Goal: Task Accomplishment & Management: Use online tool/utility

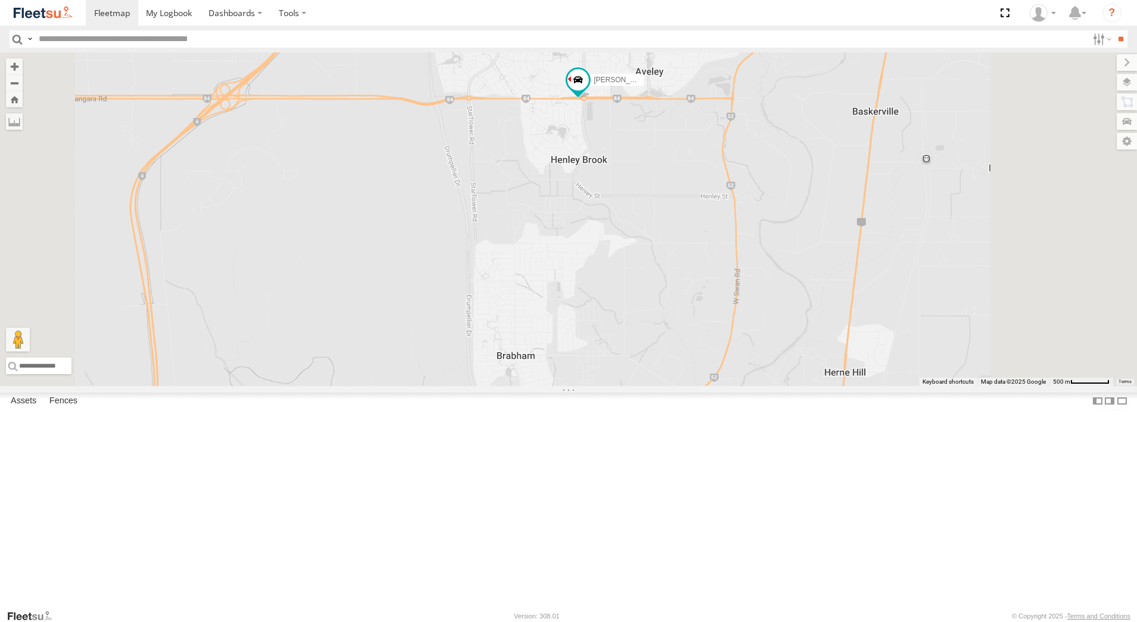
select select "**********"
click at [0, 0] on div "[PERSON_NAME] - 1EVQ862" at bounding box center [0, 0] width 0 height 0
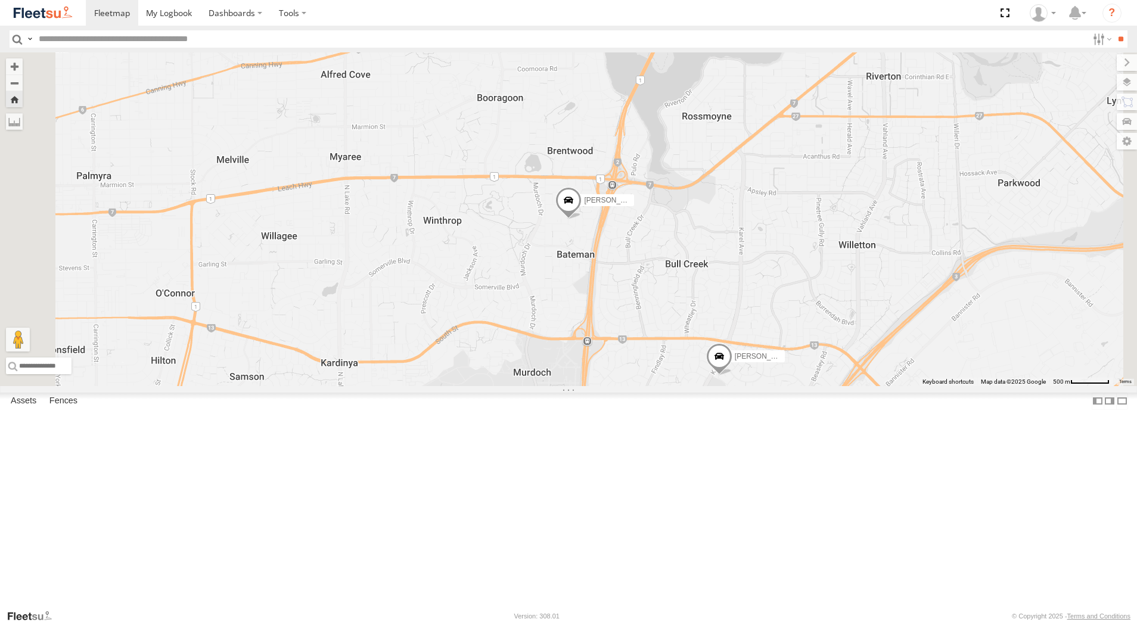
click at [0, 0] on div "[PERSON_NAME] - 1GOI926 - 0475 377 301" at bounding box center [0, 0] width 0 height 0
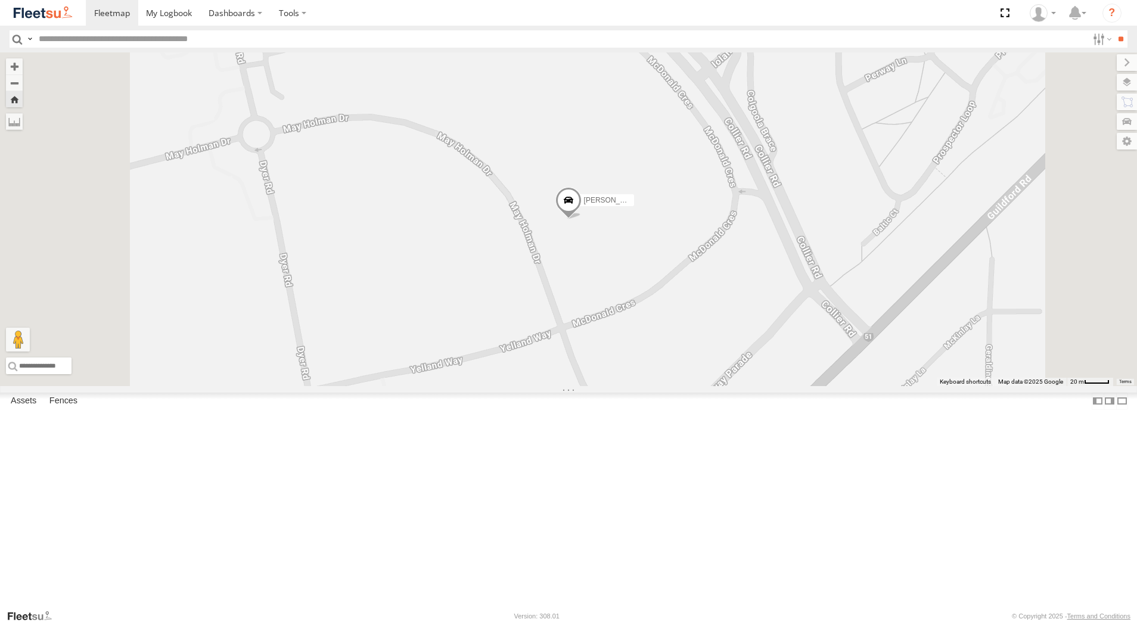
click at [0, 0] on div "Dispatch" at bounding box center [0, 0] width 0 height 0
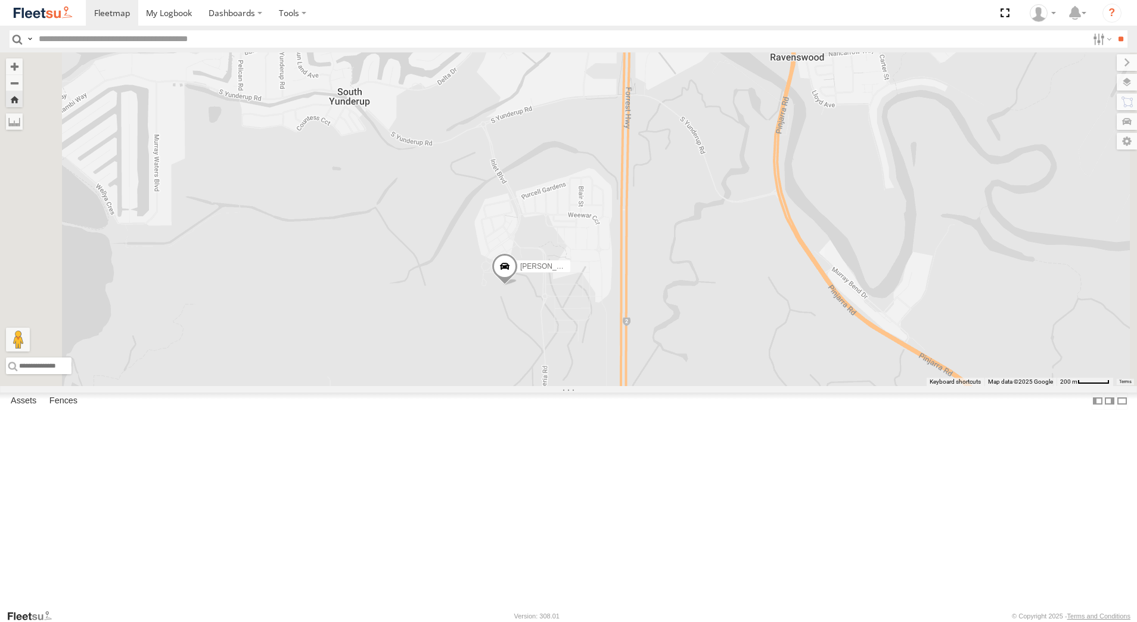
click at [518, 285] on span at bounding box center [504, 269] width 26 height 32
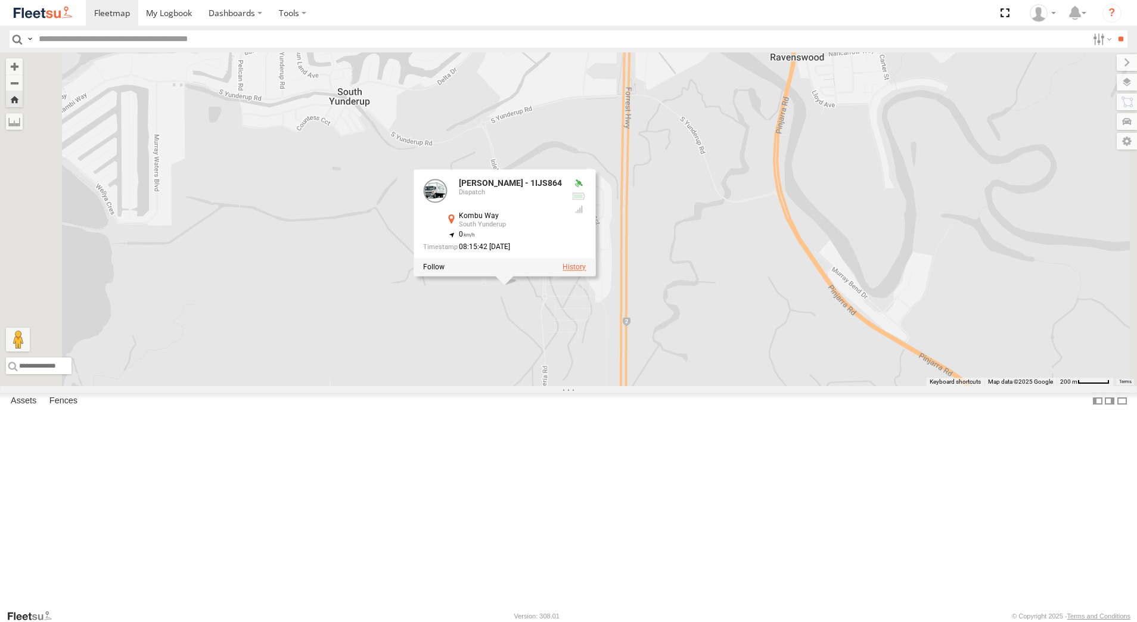
click at [586, 272] on label at bounding box center [573, 267] width 23 height 8
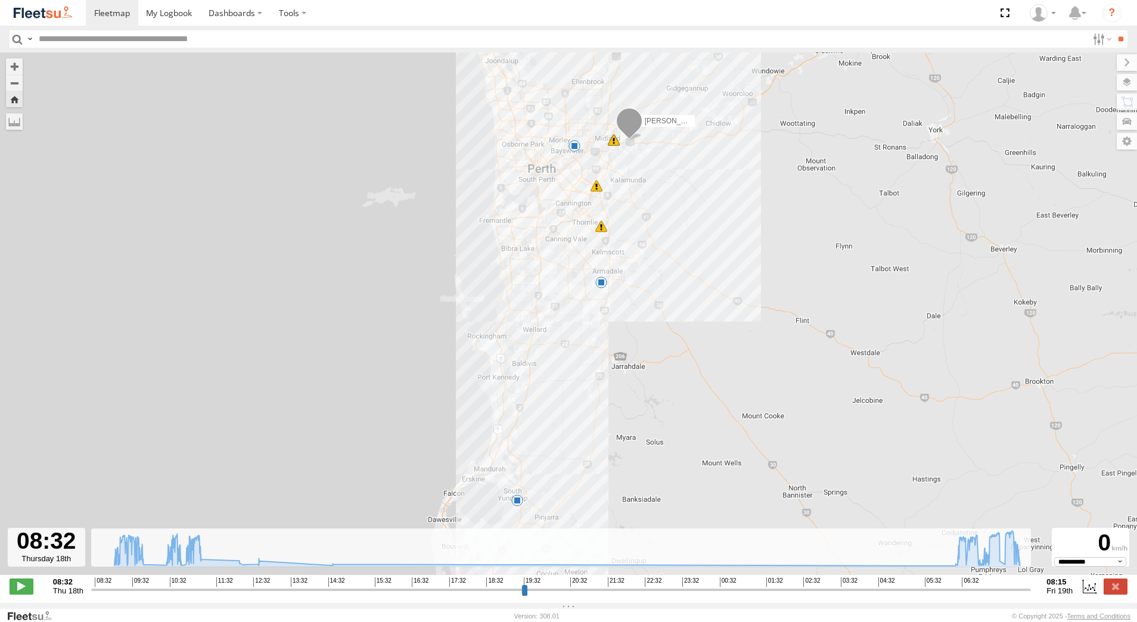
click at [517, 504] on span at bounding box center [517, 500] width 12 height 12
click at [1115, 594] on label at bounding box center [1115, 585] width 24 height 15
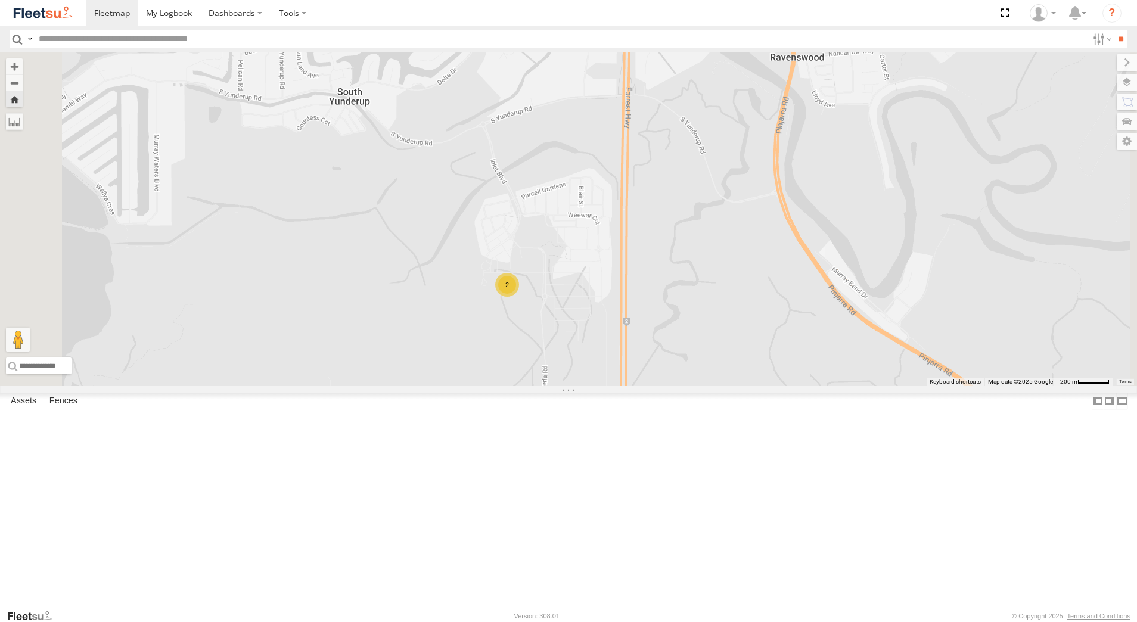
click at [0, 0] on div "[PERSON_NAME] - 1IJS864" at bounding box center [0, 0] width 0 height 0
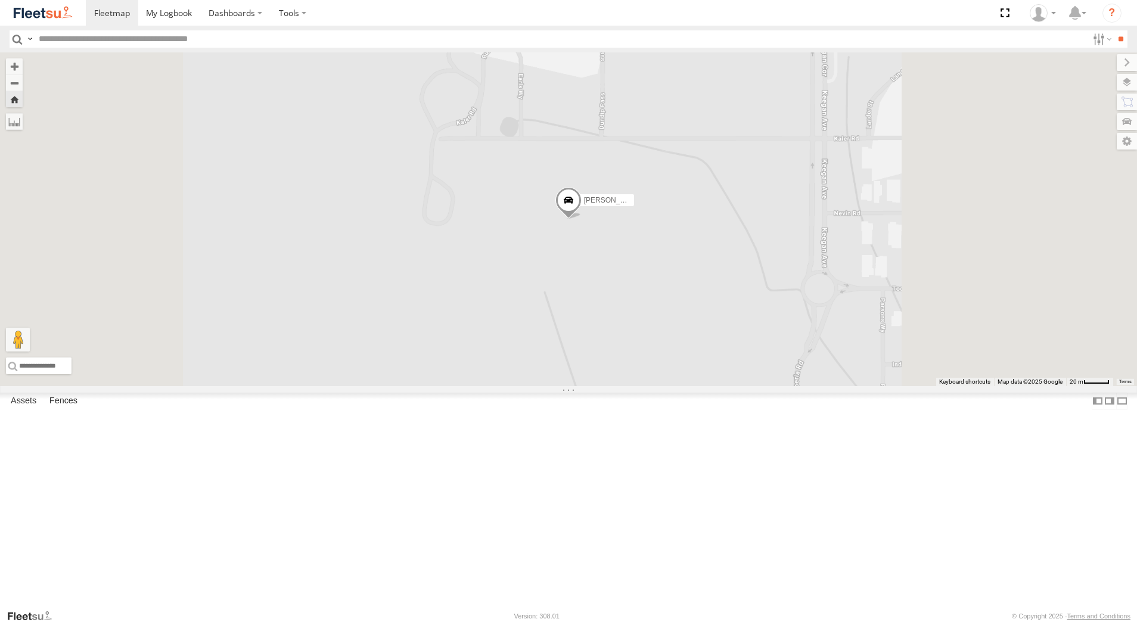
click at [581, 219] on span at bounding box center [568, 203] width 26 height 32
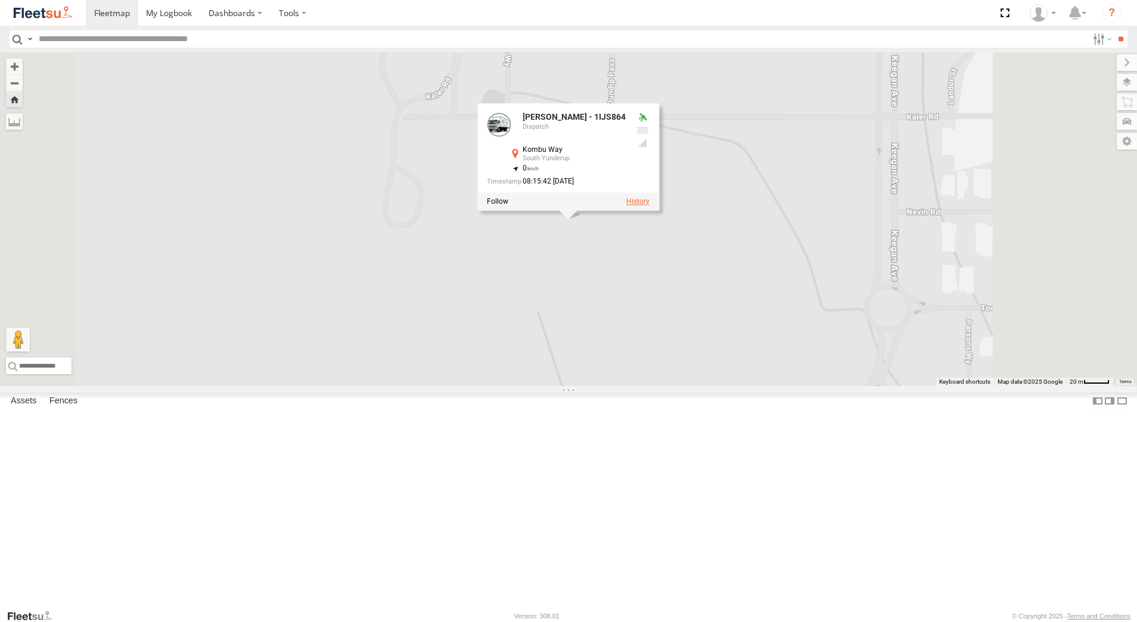
click at [649, 206] on label at bounding box center [637, 202] width 23 height 8
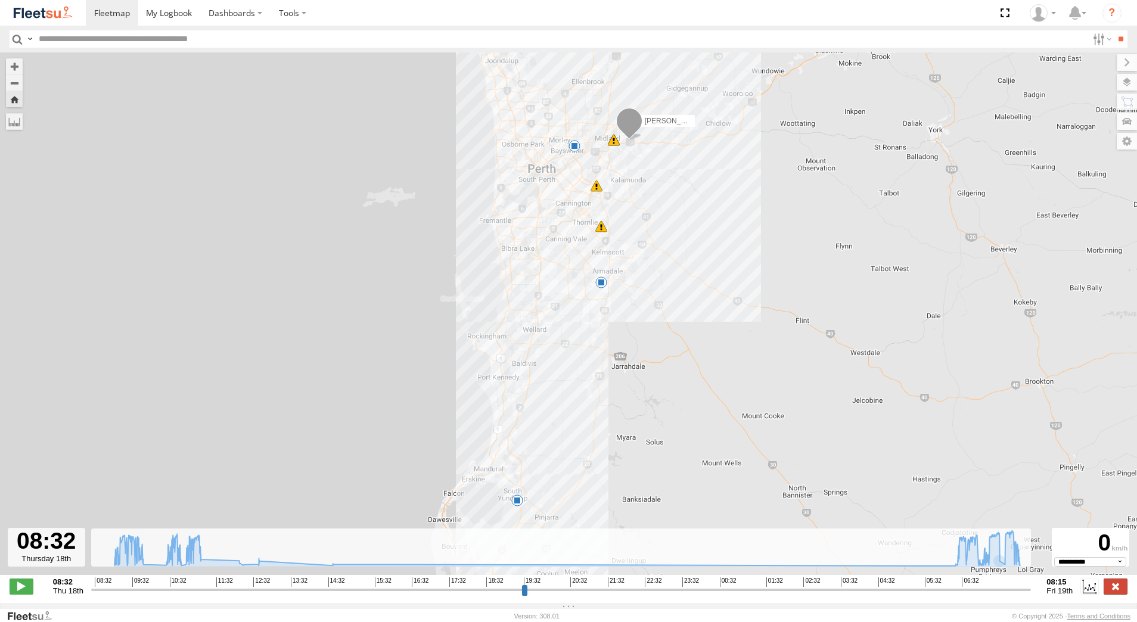
click at [1111, 594] on label at bounding box center [1115, 585] width 24 height 15
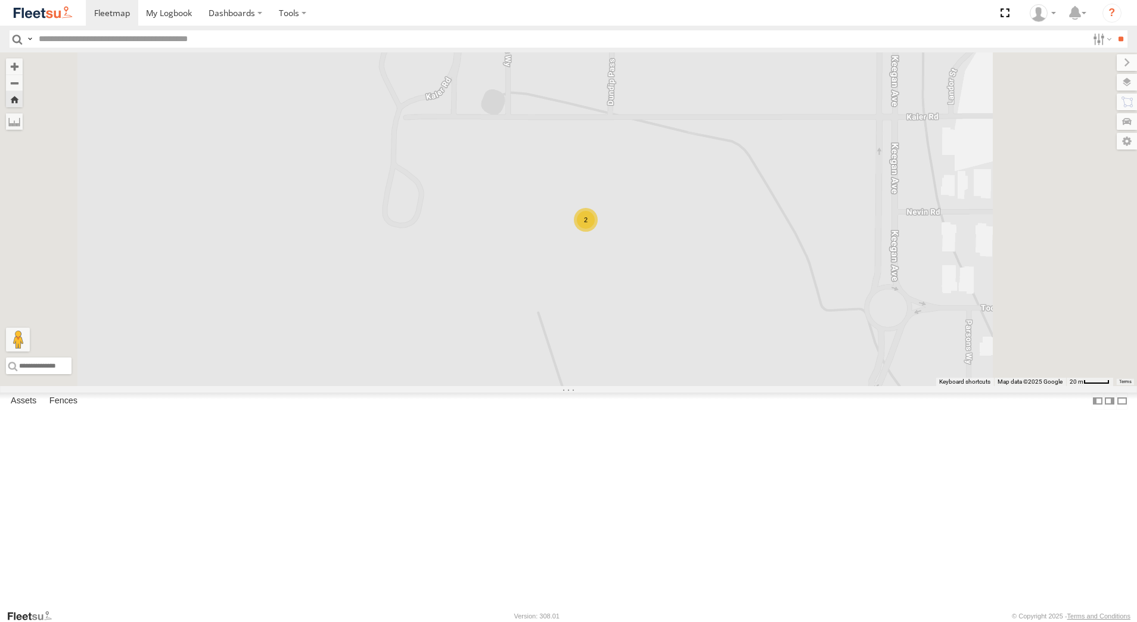
click at [0, 0] on div "Dispatch" at bounding box center [0, 0] width 0 height 0
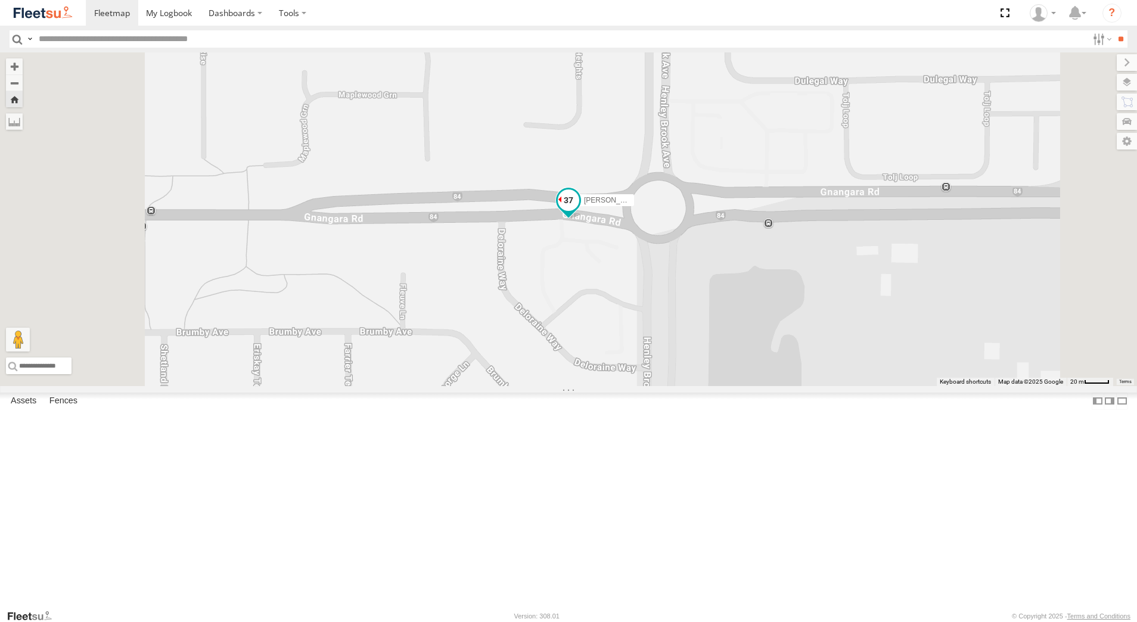
click at [579, 211] on span at bounding box center [568, 199] width 21 height 21
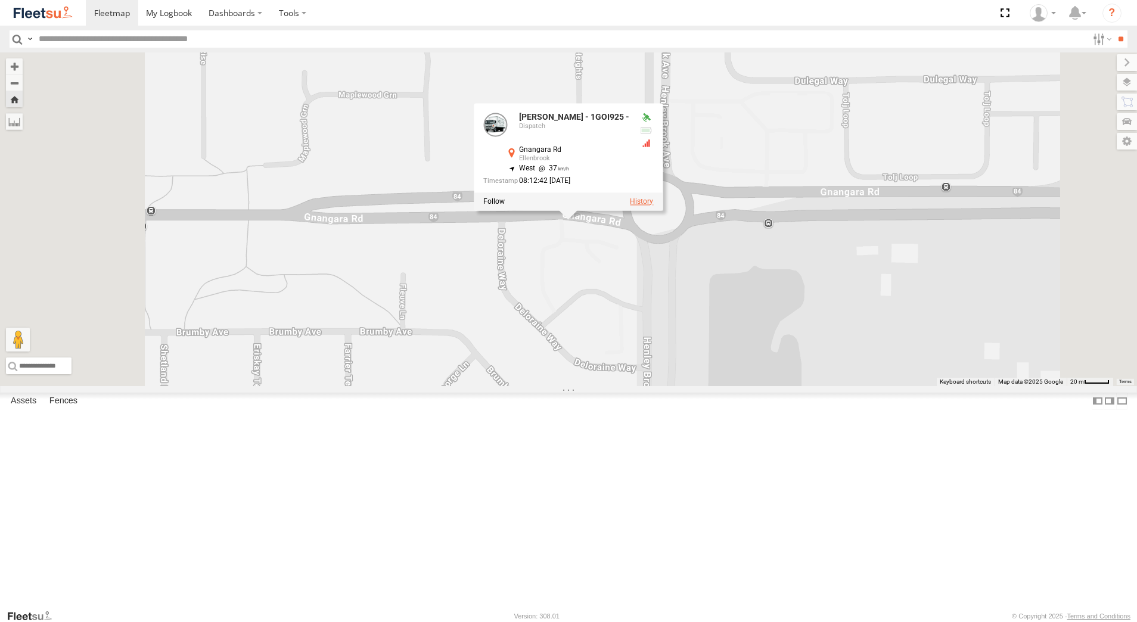
click at [653, 206] on label at bounding box center [641, 201] width 23 height 8
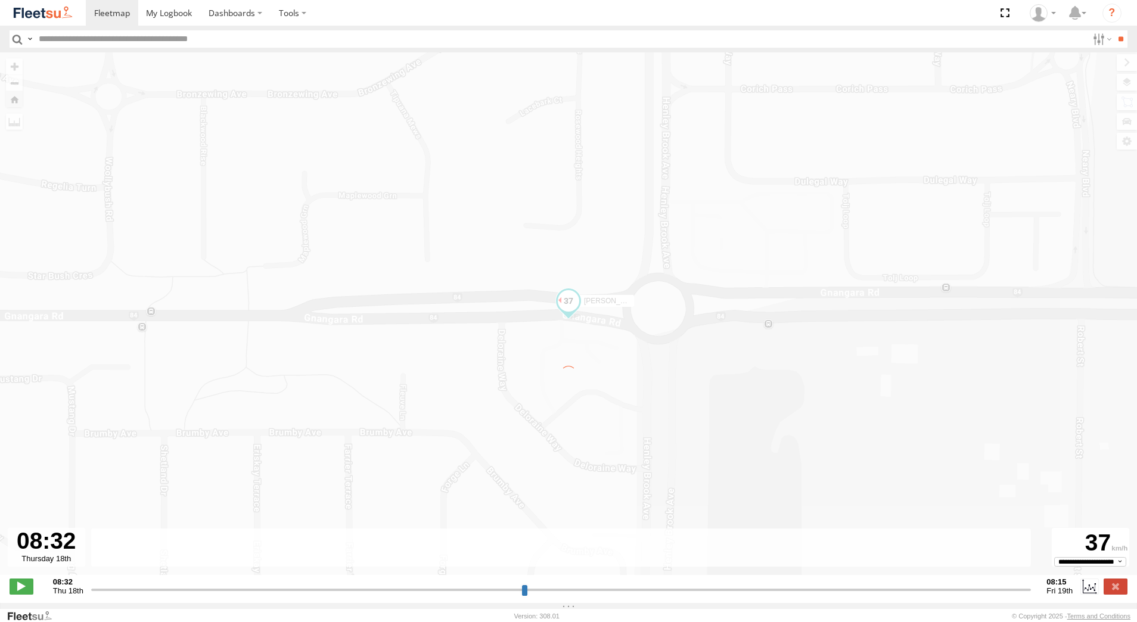
type input "**********"
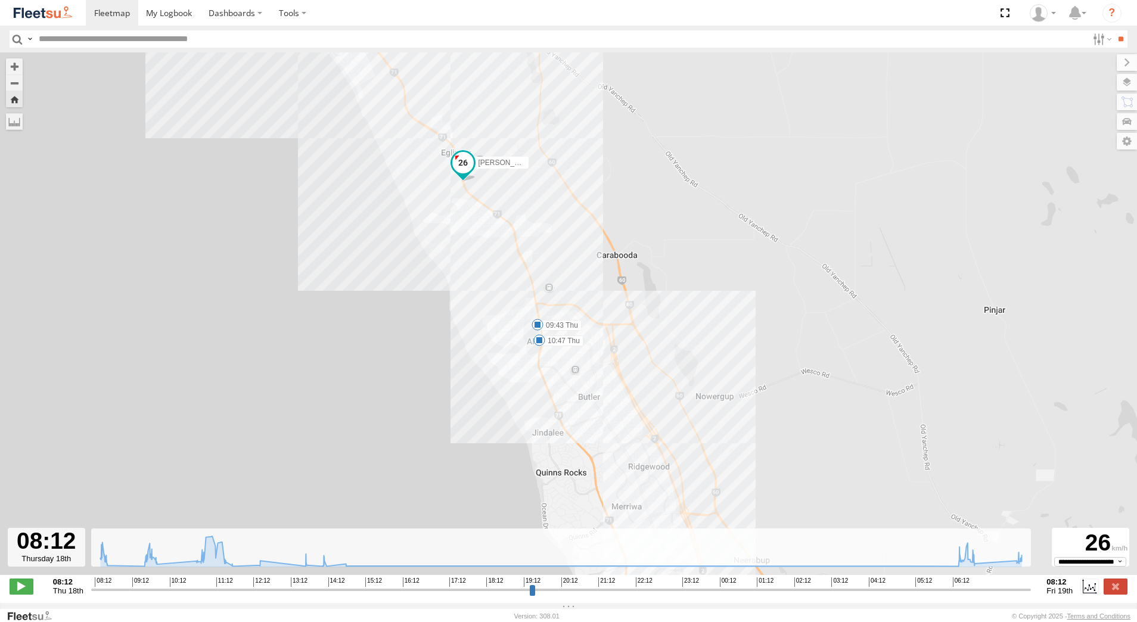
drag, startPoint x: 694, startPoint y: 382, endPoint x: 515, endPoint y: 222, distance: 240.5
click at [521, 229] on div "[PERSON_NAME] - 1GOI925 - 08:28 Thu 09:43 Thu 10:47 Thu 07:02 Fri" at bounding box center [568, 319] width 1137 height 535
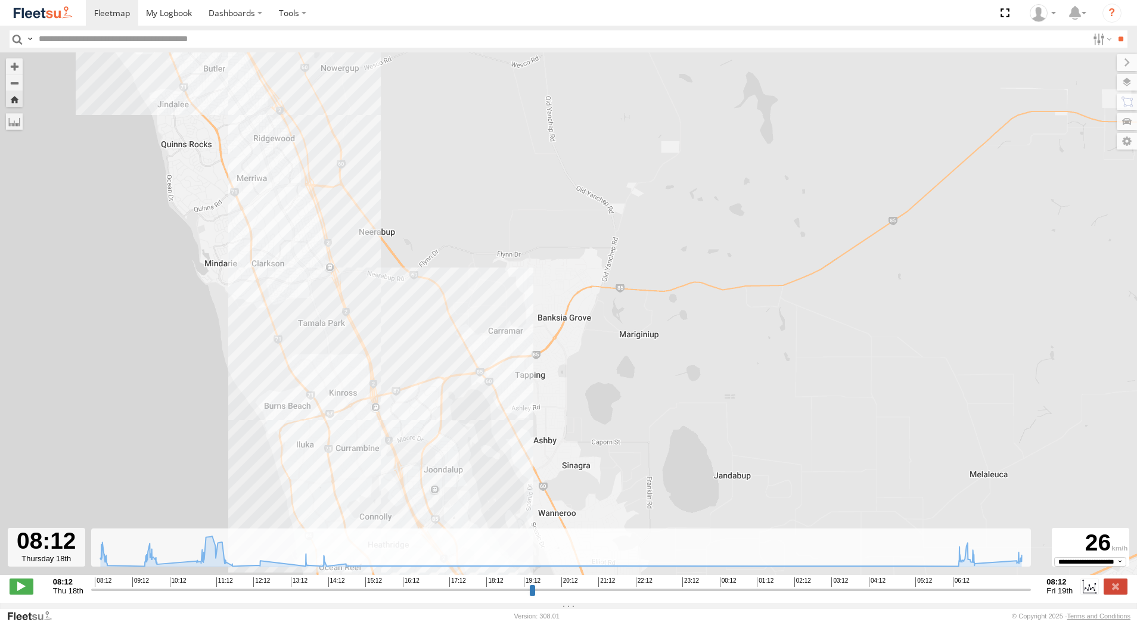
drag, startPoint x: 475, startPoint y: 211, endPoint x: 455, endPoint y: 155, distance: 59.5
click at [460, 162] on div "[PERSON_NAME] - 1GOI925 - 08:28 Thu 09:43 Thu 10:47 Thu 07:02 Fri" at bounding box center [568, 319] width 1137 height 535
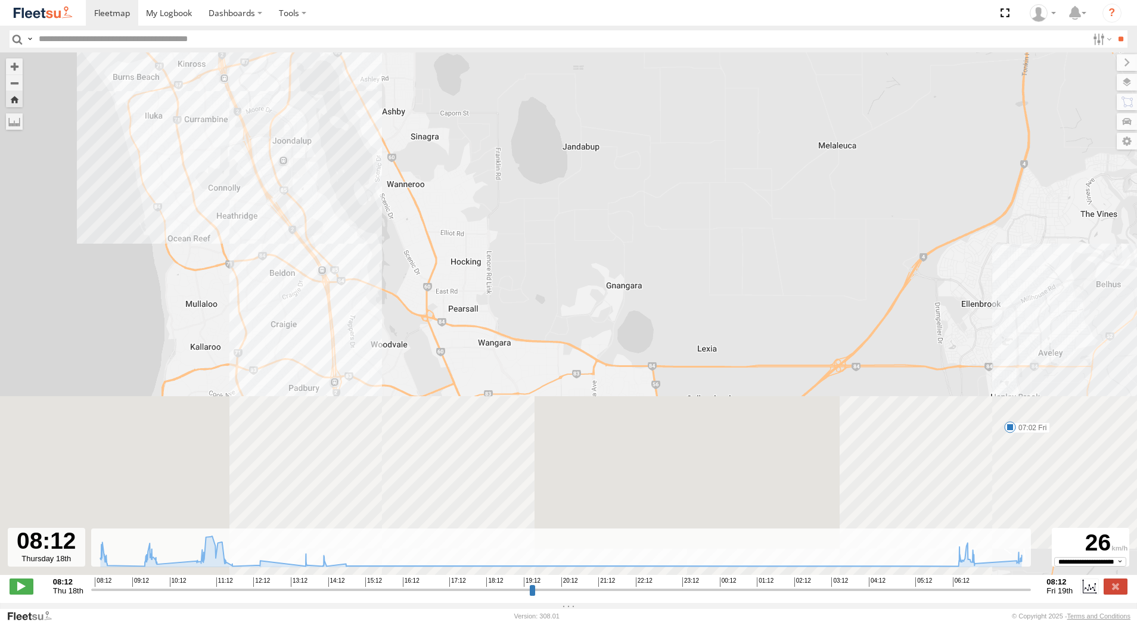
drag, startPoint x: 590, startPoint y: 455, endPoint x: 453, endPoint y: 172, distance: 313.6
click at [453, 172] on div "[PERSON_NAME] - 1GOI925 - 08:28 Thu 09:43 Thu 10:47 Thu 07:02 Fri" at bounding box center [568, 319] width 1137 height 535
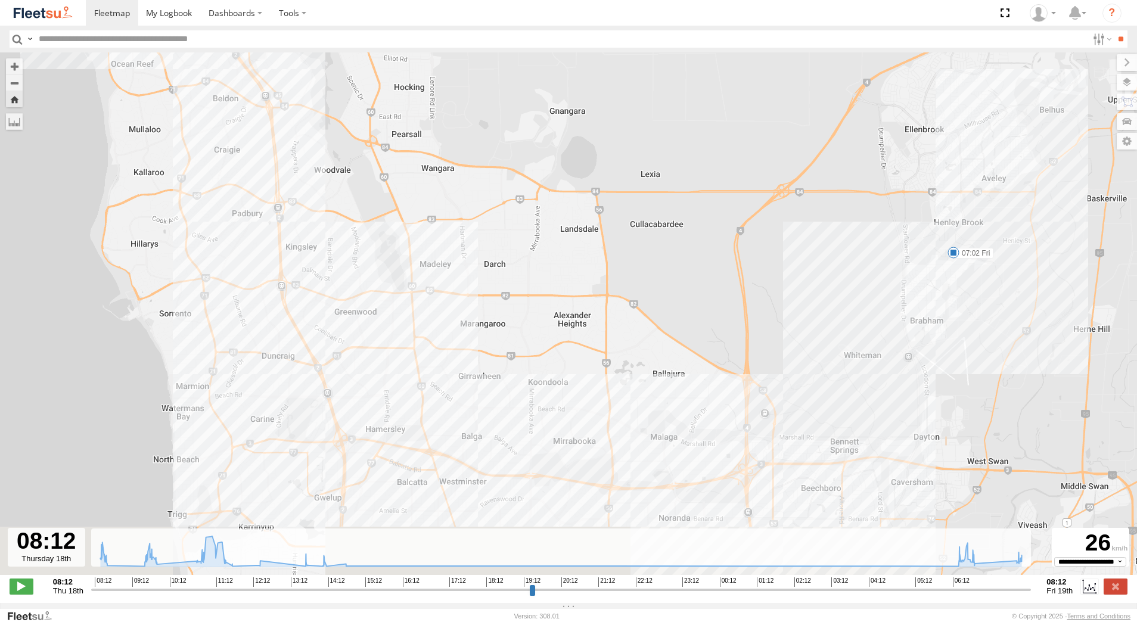
drag, startPoint x: 419, startPoint y: 374, endPoint x: 382, endPoint y: 251, distance: 128.0
click at [382, 252] on div "[PERSON_NAME] - 1GOI925 - 08:28 Thu 09:43 Thu 10:47 Thu 07:02 Fri" at bounding box center [568, 319] width 1137 height 535
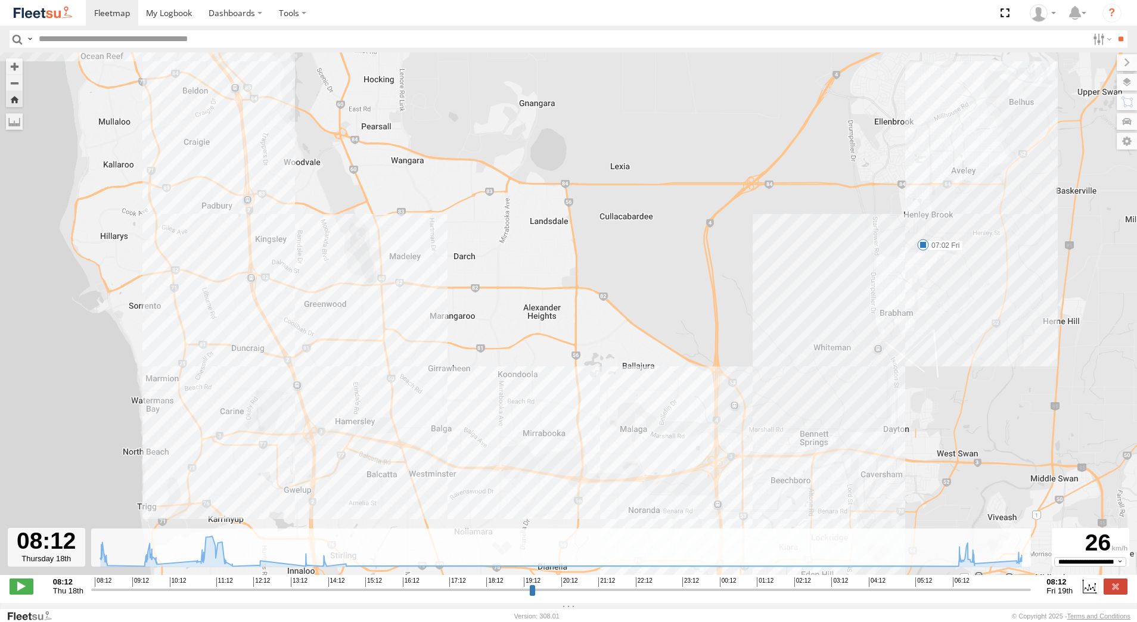
drag, startPoint x: 690, startPoint y: 210, endPoint x: 741, endPoint y: 556, distance: 350.5
click at [741, 556] on div "To navigate the map with touch gestures double-tap and hold your finger on the …" at bounding box center [568, 327] width 1137 height 550
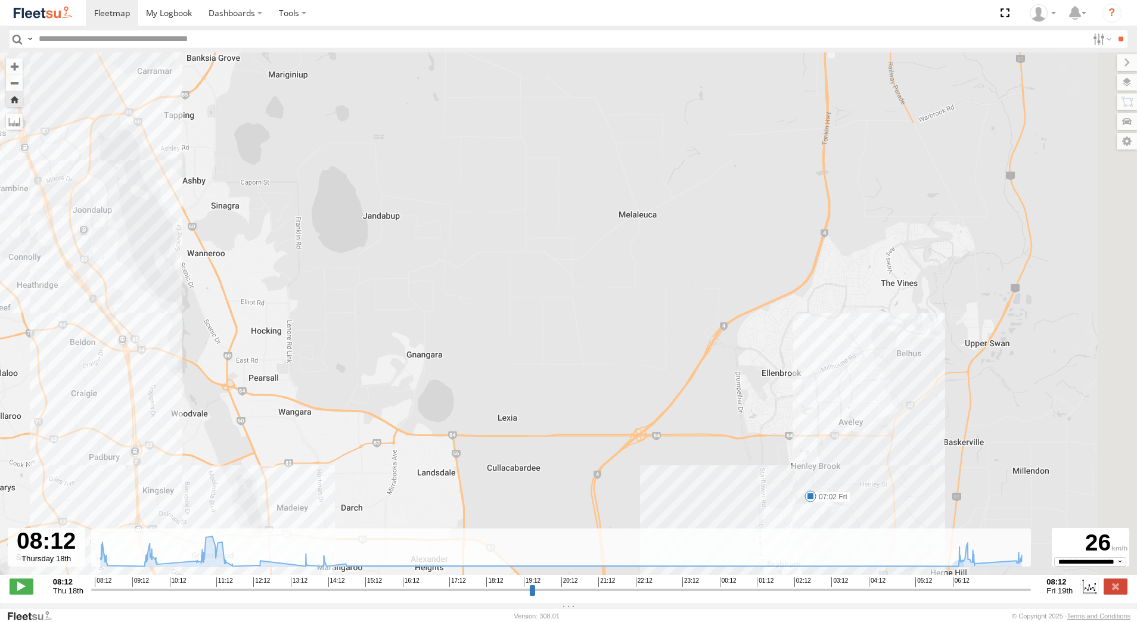
drag, startPoint x: 809, startPoint y: 452, endPoint x: 708, endPoint y: 437, distance: 101.8
click at [711, 437] on div "[PERSON_NAME] - 1GOI925 - 08:28 Thu 09:43 Thu 10:47 Thu 07:02 Fri 5" at bounding box center [568, 319] width 1137 height 535
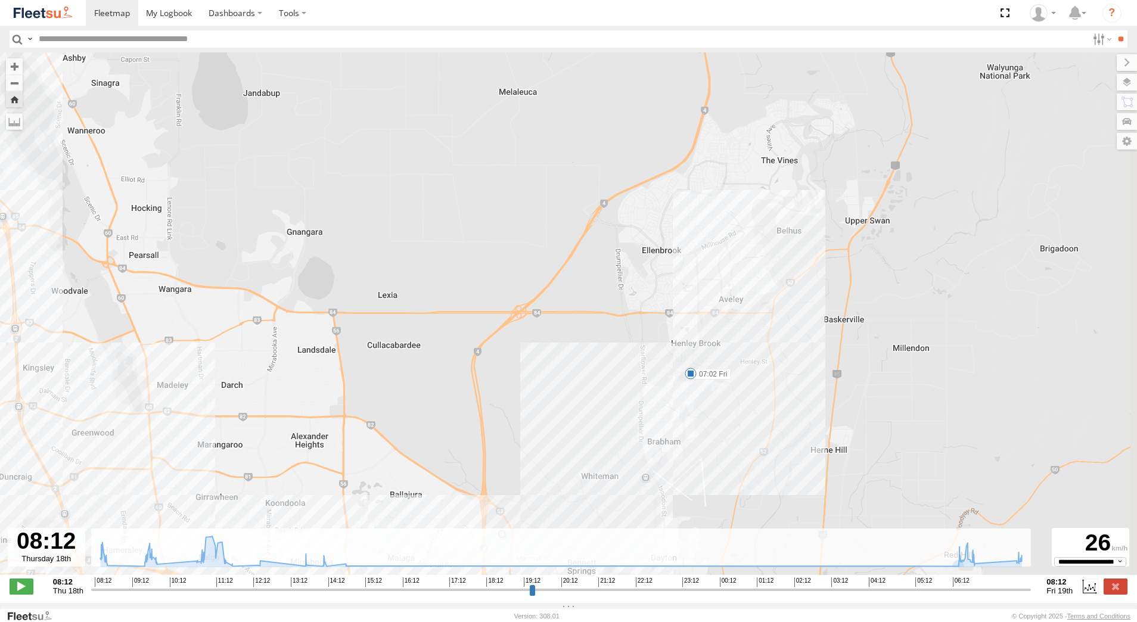
drag, startPoint x: 743, startPoint y: 483, endPoint x: 623, endPoint y: 349, distance: 180.5
click at [623, 349] on div "[PERSON_NAME] - 1GOI925 - 08:28 Thu 09:43 Thu 10:47 Thu 07:02 Fri 5" at bounding box center [568, 319] width 1137 height 535
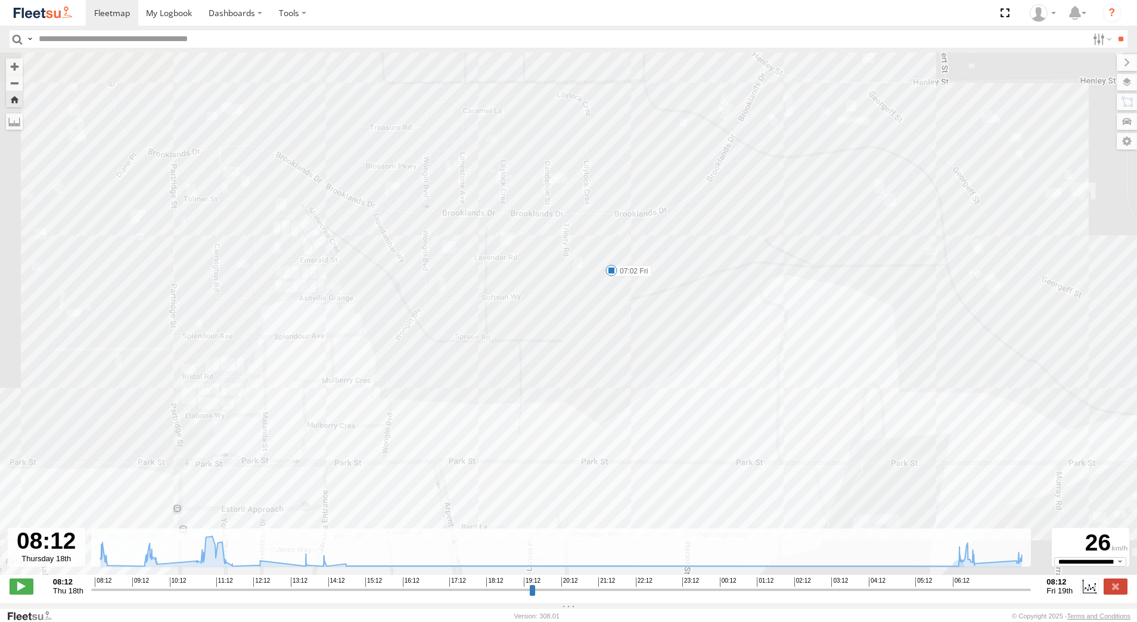
drag, startPoint x: 581, startPoint y: 183, endPoint x: 592, endPoint y: 308, distance: 125.6
click at [592, 306] on div "[PERSON_NAME] - 1GOI925 - 08:28 Thu 09:43 Thu 10:47 Thu 07:02 Fri" at bounding box center [568, 319] width 1137 height 535
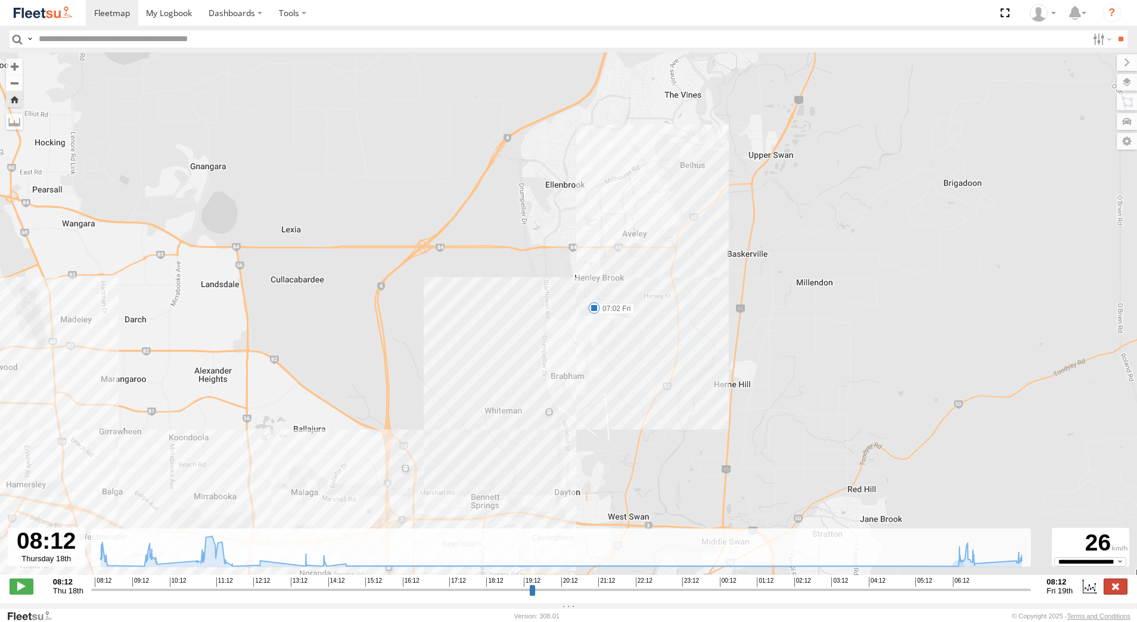
click at [1122, 593] on label at bounding box center [1115, 585] width 24 height 15
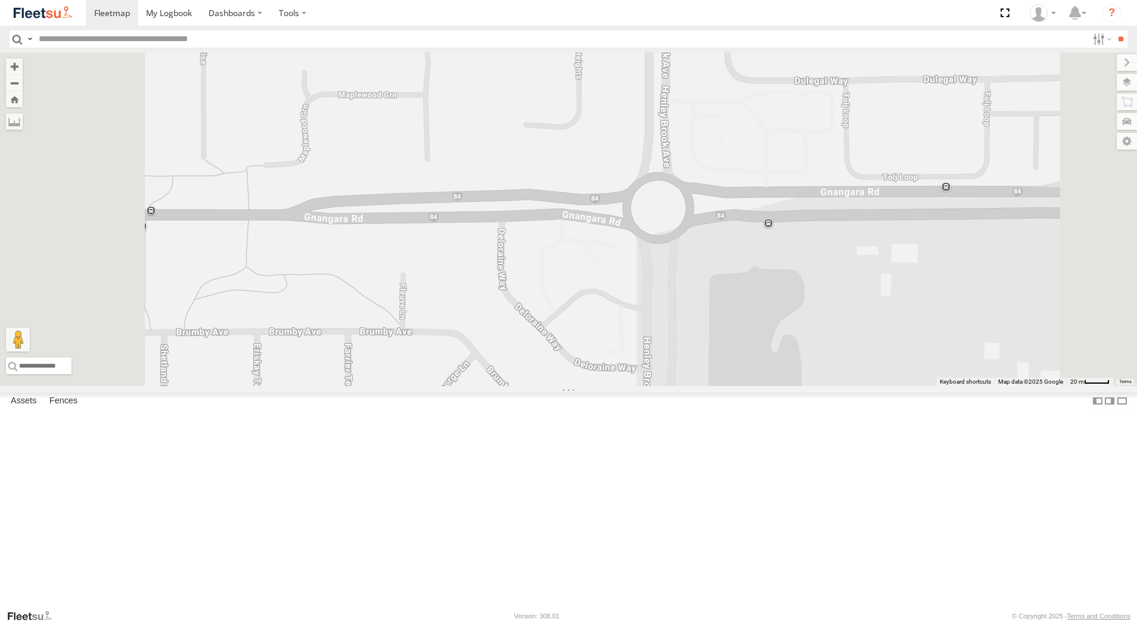
click at [0, 0] on div "Dispatch" at bounding box center [0, 0] width 0 height 0
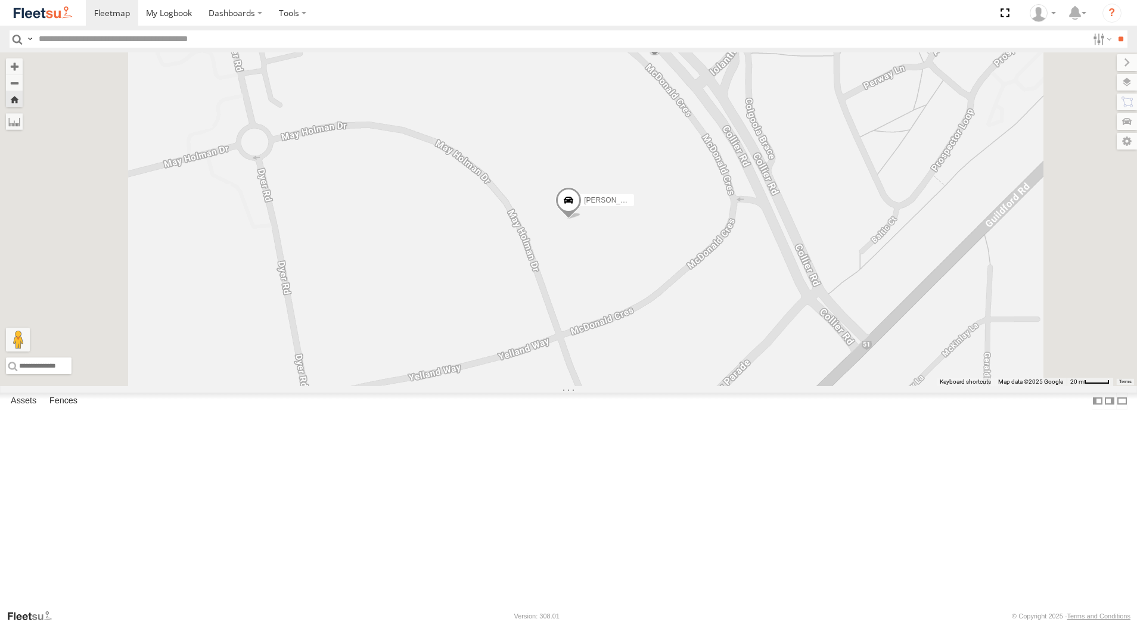
click at [0, 0] on div "Dispatch" at bounding box center [0, 0] width 0 height 0
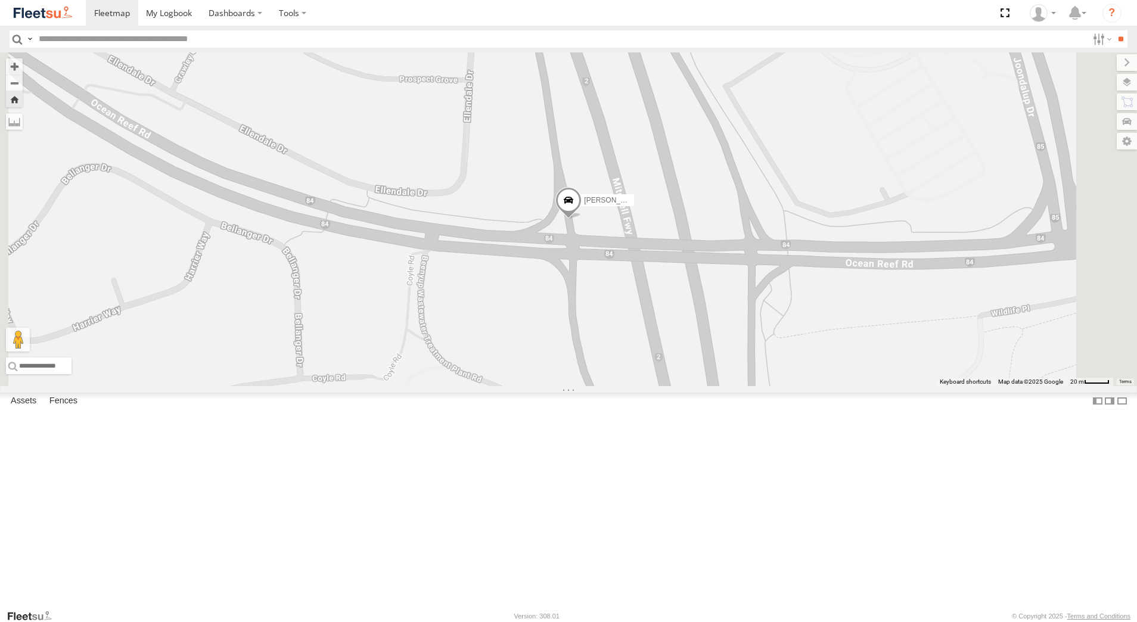
click at [0, 0] on div "[PERSON_NAME] - 1IJS864" at bounding box center [0, 0] width 0 height 0
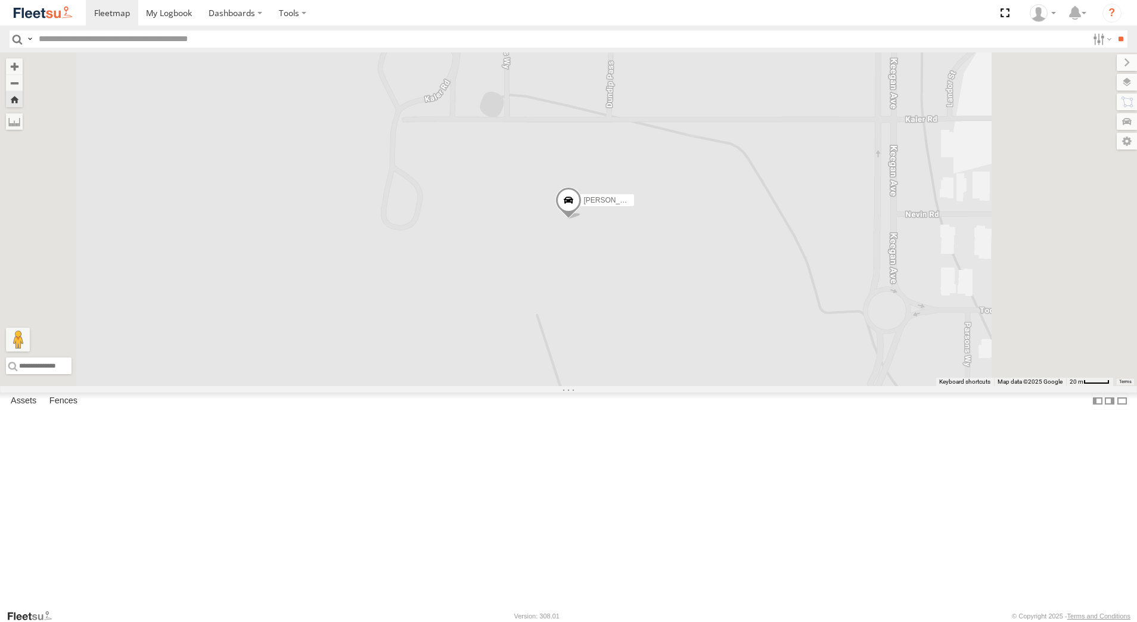
click at [0, 0] on div "[PERSON_NAME] - 1EVQ862" at bounding box center [0, 0] width 0 height 0
